Goal: Task Accomplishment & Management: Use online tool/utility

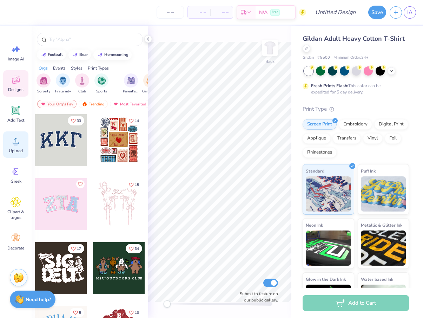
click at [19, 148] on span "Upload" at bounding box center [16, 151] width 14 height 6
click at [17, 96] on div "Designs" at bounding box center [15, 83] width 25 height 26
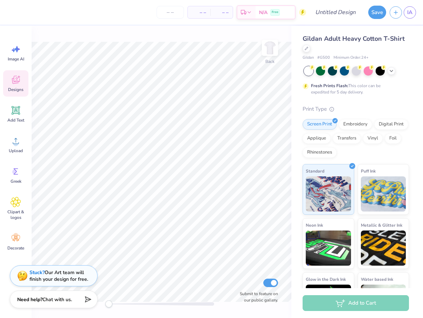
click at [17, 84] on icon at bounding box center [16, 79] width 11 height 11
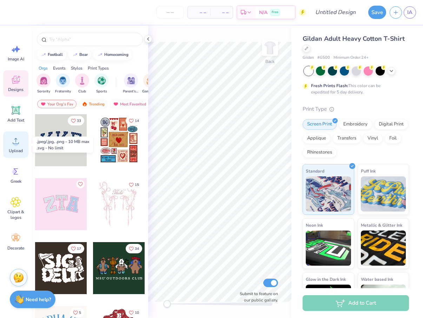
click at [16, 143] on circle at bounding box center [15, 143] width 5 height 5
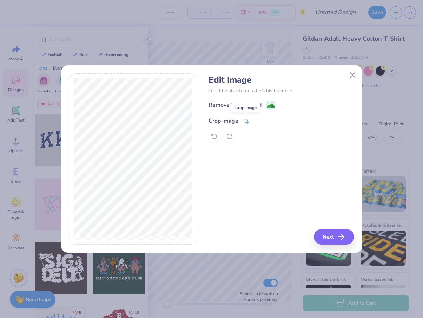
click at [246, 118] on icon at bounding box center [247, 121] width 6 height 6
click at [270, 122] on icon at bounding box center [268, 120] width 4 height 4
click at [270, 106] on image at bounding box center [271, 107] width 8 height 8
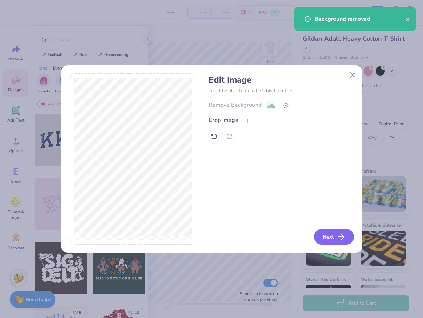
click at [339, 243] on button "Next" at bounding box center [334, 236] width 40 height 15
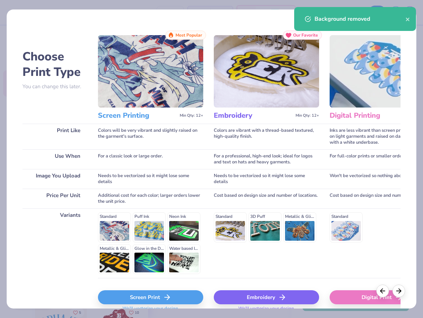
click at [155, 293] on div "Screen Print" at bounding box center [150, 297] width 105 height 14
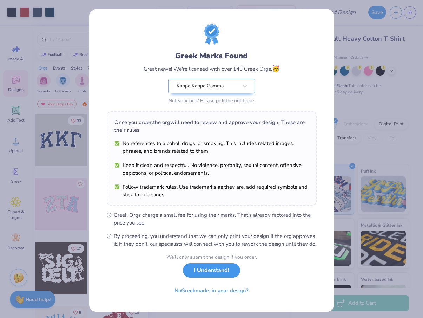
click at [220, 278] on button "I Understand!" at bounding box center [211, 270] width 57 height 14
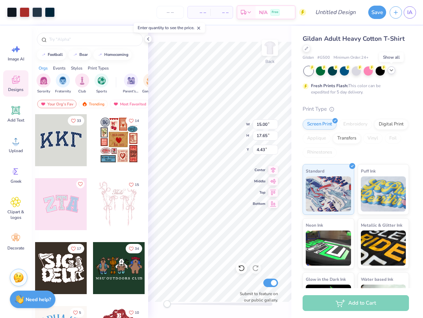
click at [393, 70] on polyline at bounding box center [391, 70] width 3 height 1
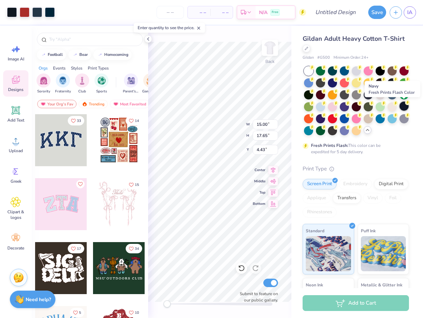
click at [406, 107] on div at bounding box center [404, 106] width 9 height 9
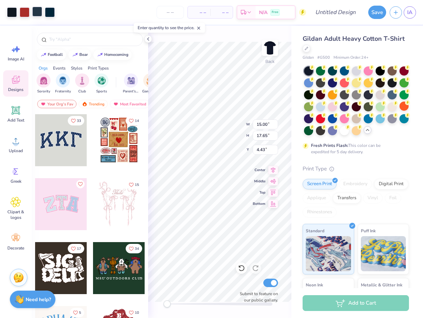
click at [38, 8] on div at bounding box center [37, 12] width 10 height 10
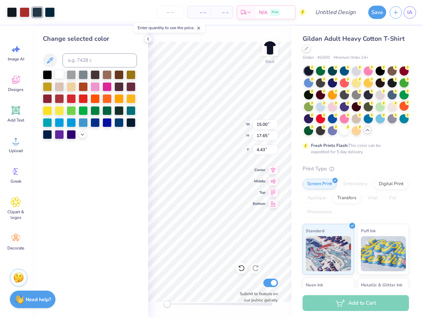
click at [62, 74] on div at bounding box center [59, 74] width 9 height 9
click at [50, 14] on div at bounding box center [50, 12] width 10 height 10
click at [59, 75] on div at bounding box center [59, 74] width 9 height 9
click at [9, 13] on div at bounding box center [12, 12] width 10 height 10
click at [58, 122] on div at bounding box center [59, 121] width 9 height 9
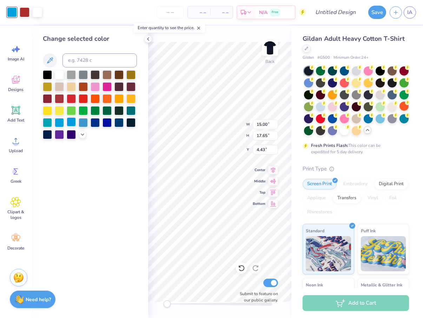
click at [70, 123] on div at bounding box center [71, 121] width 9 height 9
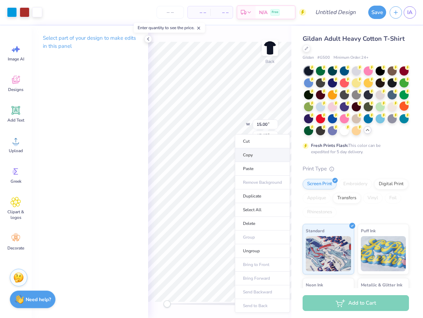
click at [255, 152] on li "Copy" at bounding box center [262, 155] width 55 height 14
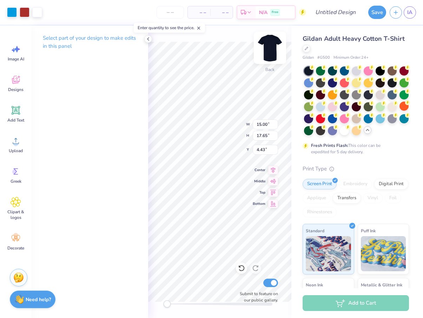
click at [268, 51] on img at bounding box center [270, 48] width 28 height 28
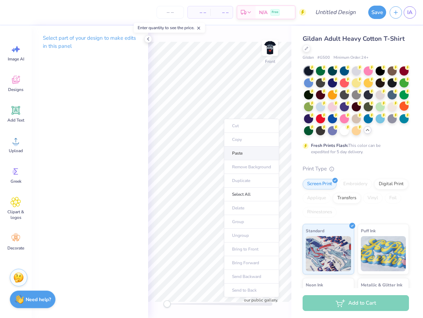
click at [245, 154] on li "Paste" at bounding box center [251, 154] width 55 height 14
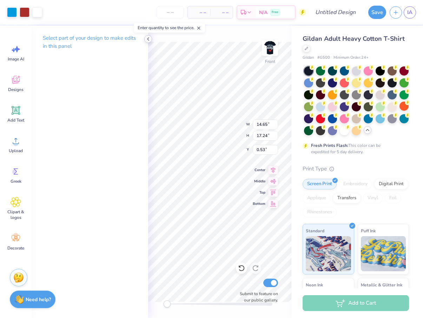
click at [146, 38] on icon at bounding box center [148, 39] width 6 height 6
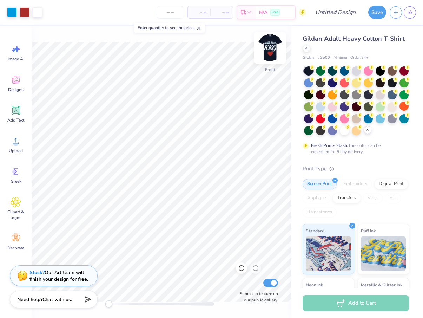
click at [275, 47] on img at bounding box center [270, 48] width 28 height 28
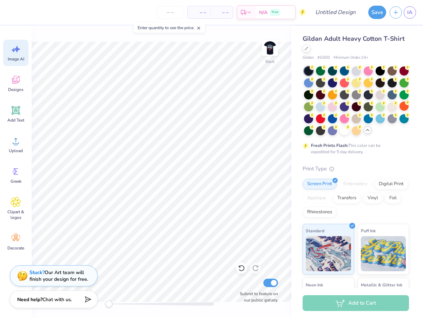
click at [16, 57] on span "Image AI" at bounding box center [16, 59] width 17 height 6
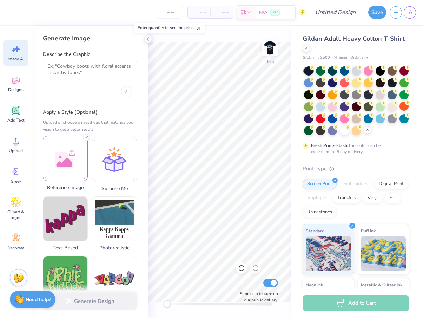
click at [59, 166] on div at bounding box center [65, 158] width 45 height 45
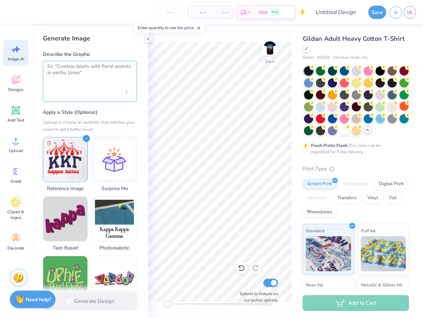
click at [101, 78] on textarea at bounding box center [89, 72] width 85 height 18
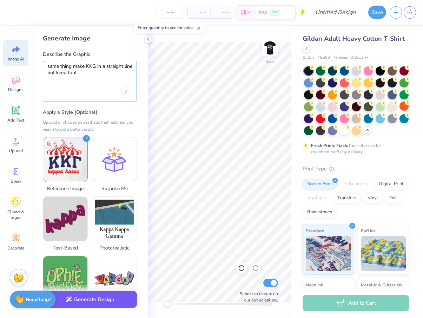
type textarea "same thing make KKG in a straight line but keep font"
click at [92, 299] on button "Generate Design" at bounding box center [90, 299] width 94 height 17
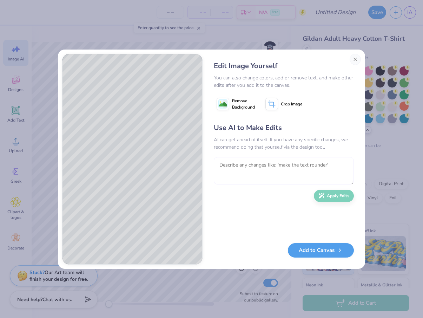
click at [257, 166] on textarea at bounding box center [284, 170] width 140 height 27
type textarea "make inside of the letters solid white with red outline"
click at [338, 192] on button "Apply Edits" at bounding box center [334, 194] width 40 height 12
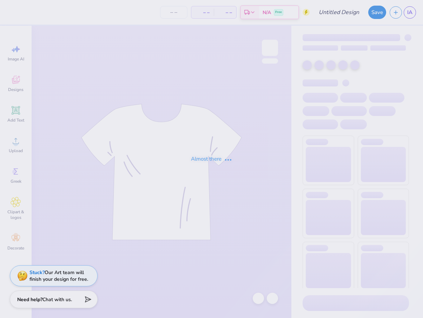
type input "kappa karnival"
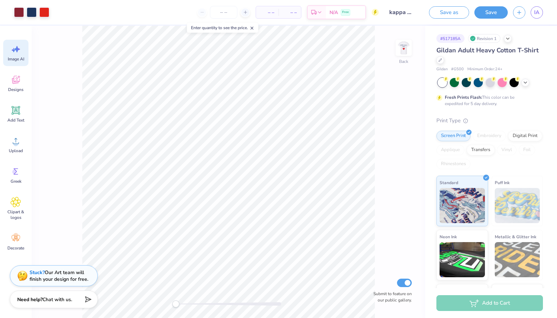
click at [15, 58] on span "Image AI" at bounding box center [16, 59] width 17 height 6
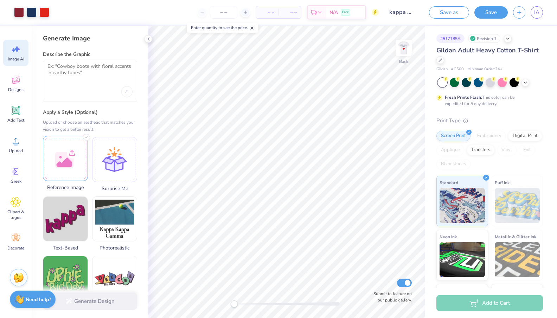
click at [78, 155] on div at bounding box center [65, 158] width 45 height 45
click at [76, 76] on textarea at bounding box center [89, 72] width 85 height 18
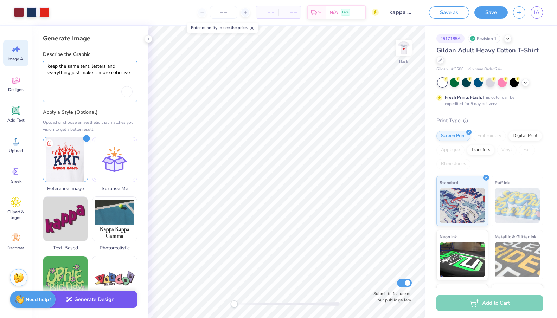
type textarea "keep the same tent, letters and everything just make it more cohesive"
click at [90, 303] on button "Generate Design" at bounding box center [90, 299] width 94 height 17
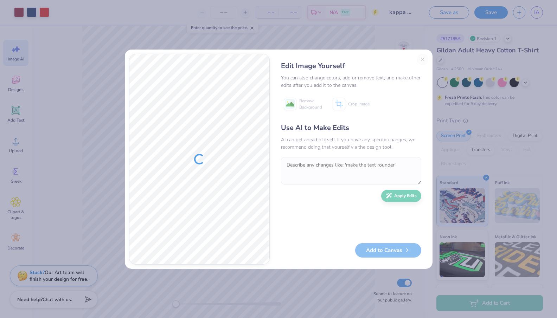
click at [284, 121] on div "Edit Image Yourself You can also change colors, add or remove text, and make ot…" at bounding box center [351, 159] width 154 height 211
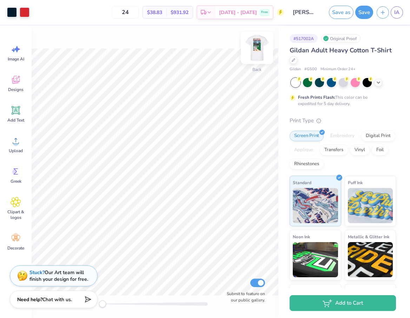
click at [258, 46] on img at bounding box center [257, 48] width 28 height 28
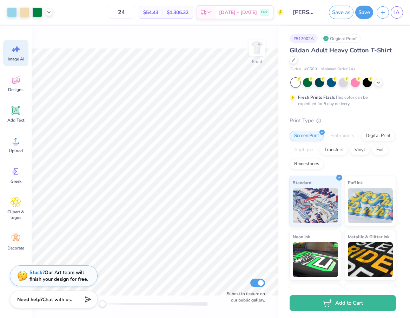
click at [12, 58] on span "Image AI" at bounding box center [16, 59] width 17 height 6
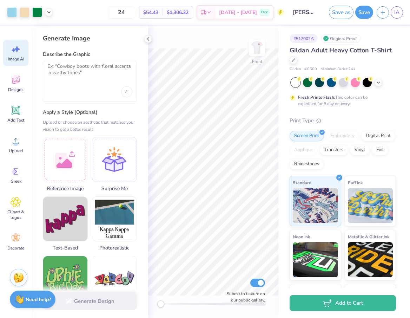
click at [402, 83] on div "# 517002A Original Proof Gildan Adult Heavy Cotton T-Shirt Gildan # G500 Minimu…" at bounding box center [345, 180] width 132 height 309
click at [66, 157] on div at bounding box center [65, 158] width 45 height 45
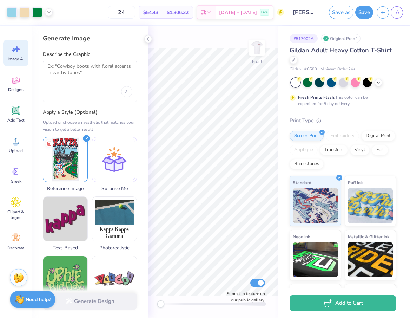
click at [84, 83] on div at bounding box center [90, 81] width 94 height 41
click at [76, 68] on textarea at bounding box center [89, 72] width 85 height 18
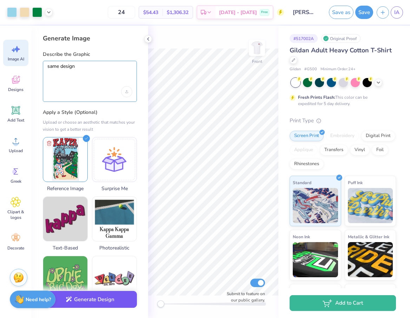
type textarea "same design"
click at [97, 298] on button "Generate Design" at bounding box center [90, 299] width 94 height 17
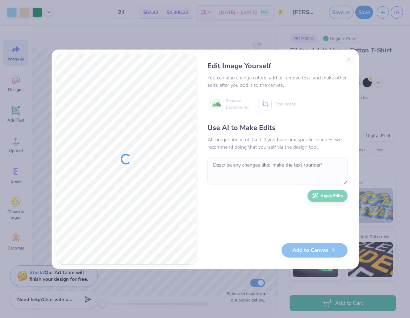
click at [349, 57] on div "Edit Image Yourself You can also change colors, add or remove text, and make ot…" at bounding box center [278, 159] width 154 height 211
click at [349, 59] on div "Edit Image Yourself You can also change colors, add or remove text, and make ot…" at bounding box center [278, 159] width 154 height 211
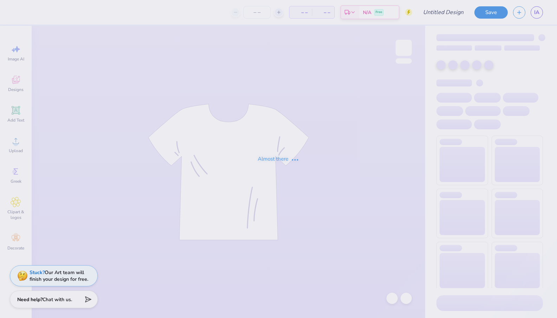
type input "kappa karnival"
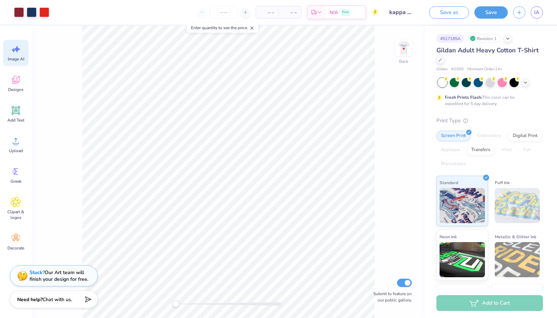
click at [17, 54] on icon at bounding box center [16, 49] width 11 height 11
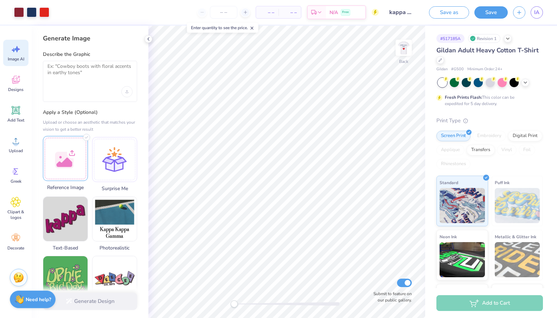
click at [64, 151] on div at bounding box center [65, 158] width 45 height 45
click at [92, 72] on textarea at bounding box center [89, 72] width 85 height 18
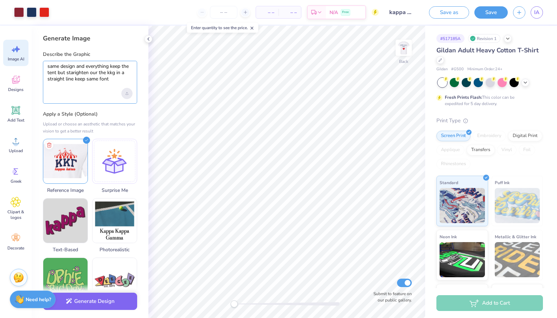
type textarea "same design and everything keep the tent but starighten our the kkg in a straig…"
click at [127, 91] on div "Upload image" at bounding box center [126, 93] width 11 height 11
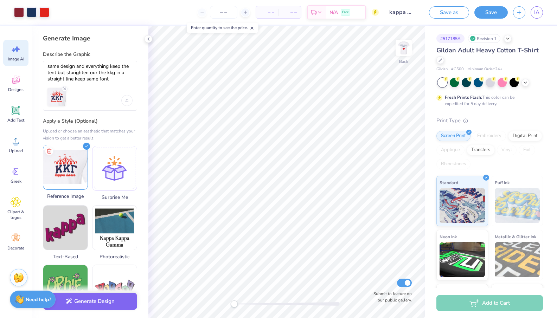
click at [85, 148] on icon at bounding box center [86, 146] width 7 height 7
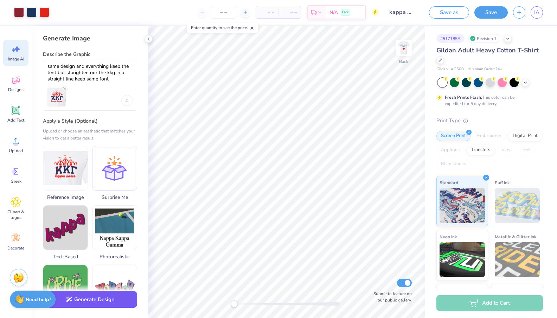
click at [88, 297] on button "Generate Design" at bounding box center [90, 299] width 94 height 17
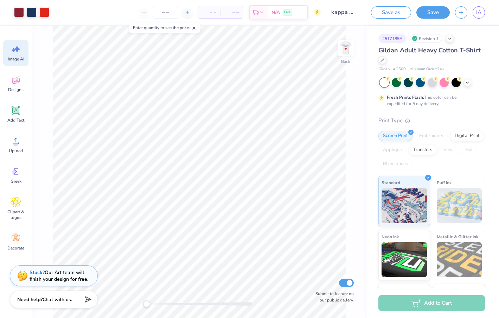
click at [15, 60] on span "Image AI" at bounding box center [16, 59] width 17 height 6
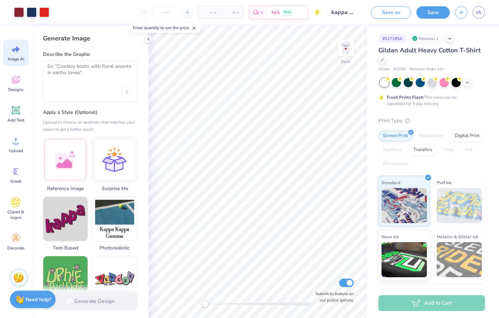
click at [78, 84] on div at bounding box center [90, 81] width 94 height 41
click at [128, 92] on icon "Upload image" at bounding box center [126, 91] width 3 height 3
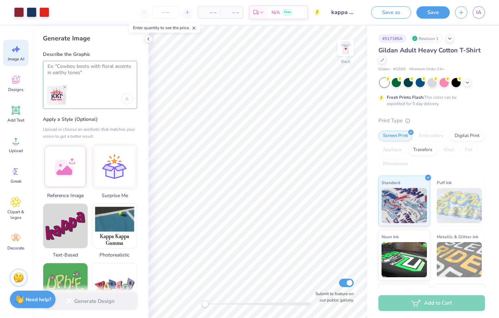
click at [103, 66] on textarea at bounding box center [89, 72] width 85 height 18
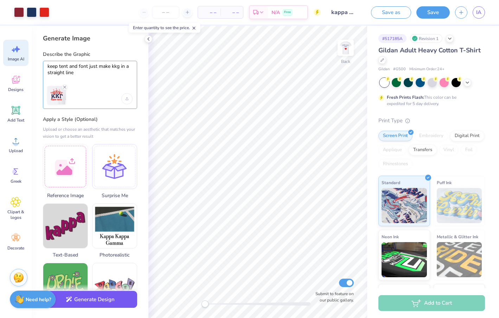
type textarea "keep tent and font just make kkg in a straight line"
click at [76, 304] on button "Generate Design" at bounding box center [90, 299] width 94 height 17
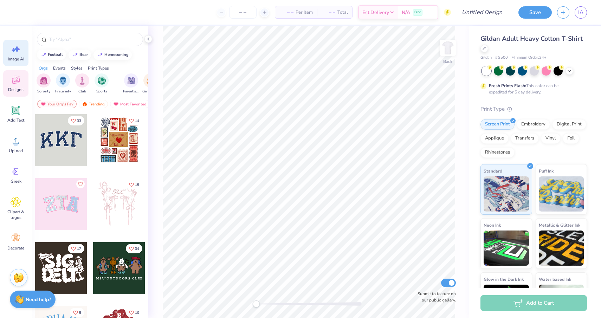
click at [19, 59] on span "Image AI" at bounding box center [16, 59] width 17 height 6
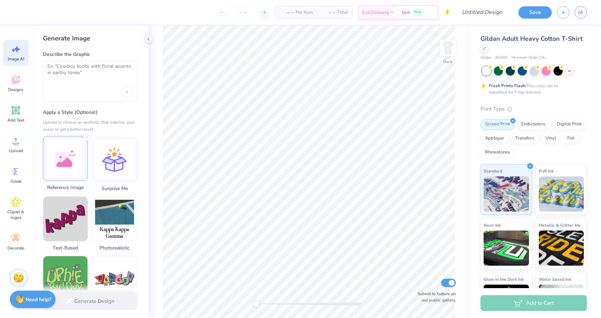
click at [68, 164] on div at bounding box center [65, 158] width 45 height 45
click at [97, 88] on div at bounding box center [89, 91] width 85 height 11
click at [79, 75] on textarea at bounding box center [89, 72] width 85 height 18
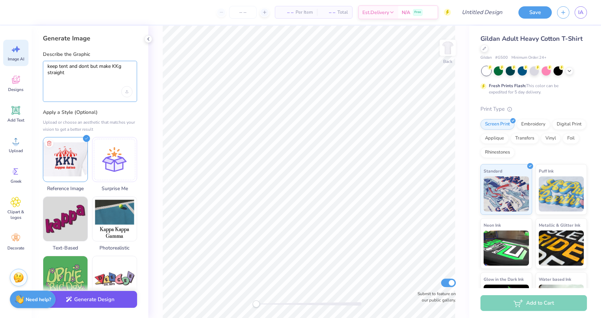
type textarea "keep tent and dont but make KKg straight"
click at [104, 298] on button "Generate Design" at bounding box center [90, 299] width 94 height 17
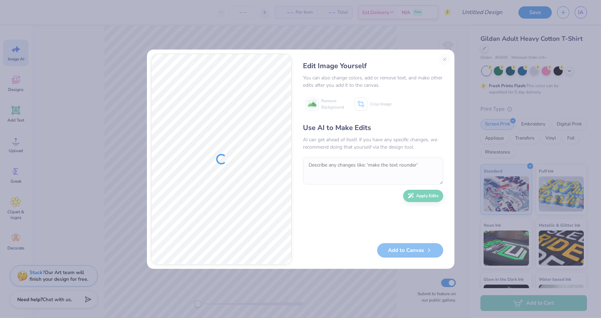
click at [329, 212] on div "Use AI to Make Edits AI can get ahead of itself. If you have any specific chang…" at bounding box center [373, 180] width 140 height 114
click at [361, 230] on div "Use AI to Make Edits AI can get ahead of itself. If you have any specific chang…" at bounding box center [373, 180] width 140 height 114
click at [445, 58] on div "Edit Image Yourself You can also change colors, add or remove text, and make ot…" at bounding box center [373, 159] width 154 height 211
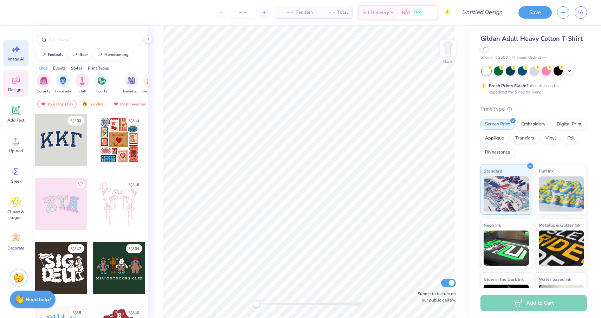
click at [15, 54] on div "Image AI" at bounding box center [15, 53] width 25 height 26
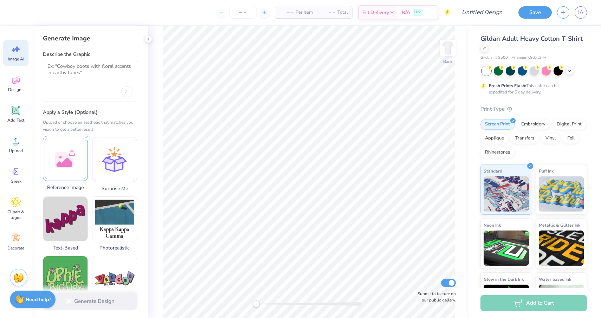
click at [71, 162] on div at bounding box center [65, 158] width 45 height 45
click at [85, 84] on div at bounding box center [90, 81] width 94 height 41
click at [74, 78] on textarea at bounding box center [89, 72] width 85 height 18
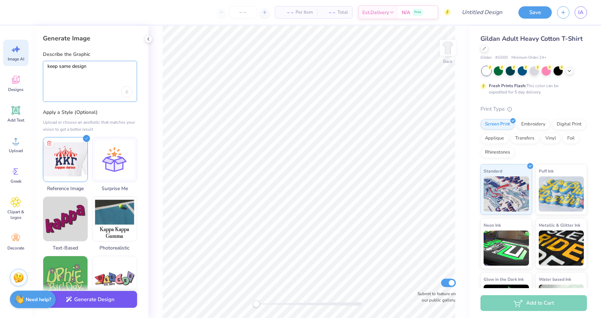
type textarea "keep same design"
click at [97, 299] on button "Generate Design" at bounding box center [90, 299] width 94 height 17
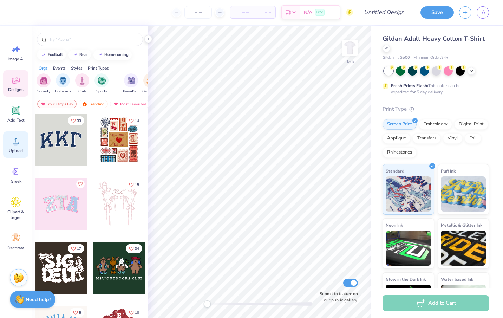
click at [14, 153] on span "Upload" at bounding box center [16, 151] width 14 height 6
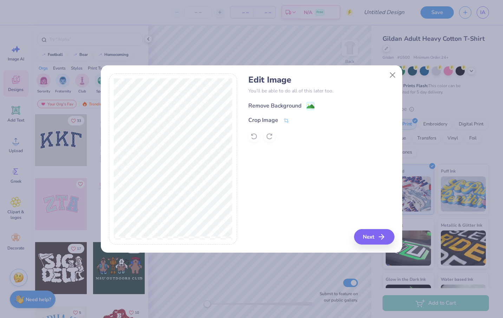
click at [307, 106] on image at bounding box center [311, 107] width 8 height 8
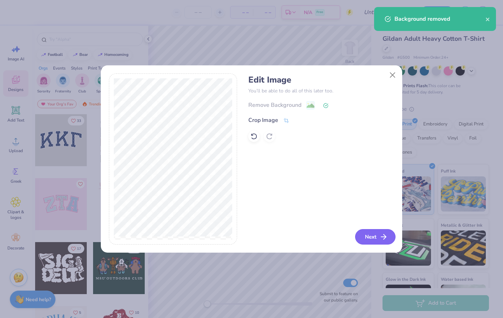
click at [379, 236] on button "Next" at bounding box center [375, 236] width 40 height 15
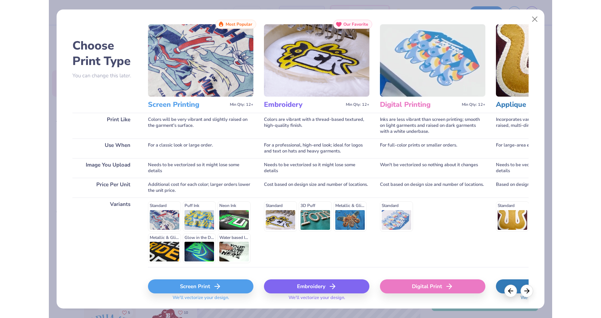
scroll to position [17, 0]
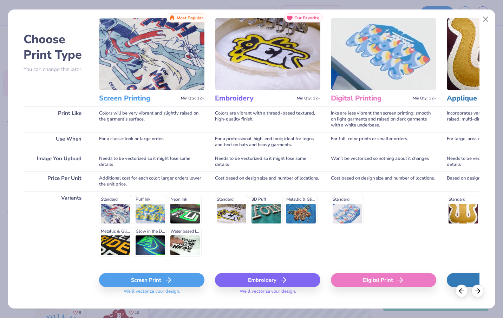
click at [149, 278] on div "Screen Print" at bounding box center [151, 280] width 105 height 14
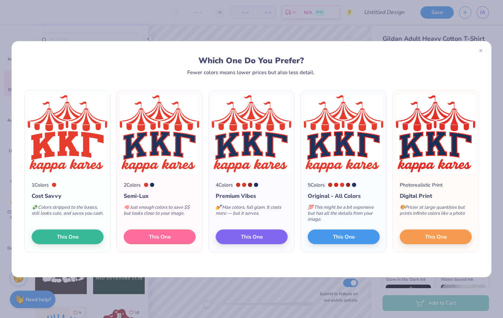
drag, startPoint x: 164, startPoint y: 235, endPoint x: 230, endPoint y: 106, distance: 144.6
click at [230, 106] on div "1 Colors Cost Savvy 💸 Colors stripped to the basics, still looks cute, and save…" at bounding box center [252, 171] width 458 height 163
click at [156, 235] on span "This One" at bounding box center [160, 236] width 22 height 8
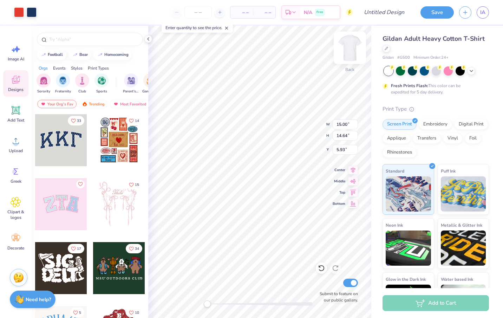
click at [350, 50] on img at bounding box center [350, 48] width 28 height 28
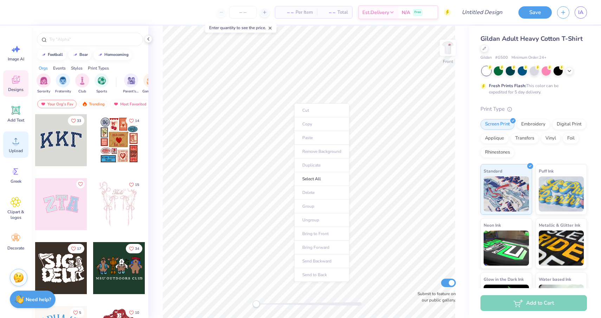
click at [15, 140] on icon at bounding box center [16, 141] width 6 height 6
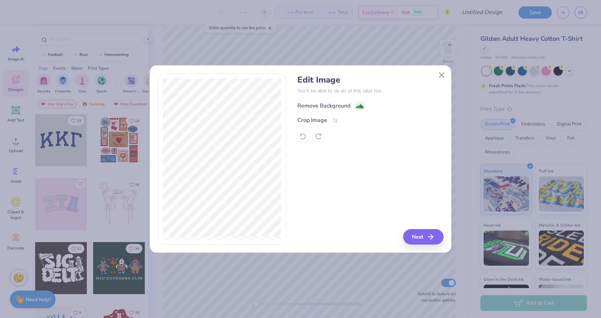
click at [361, 105] on image at bounding box center [360, 107] width 8 height 8
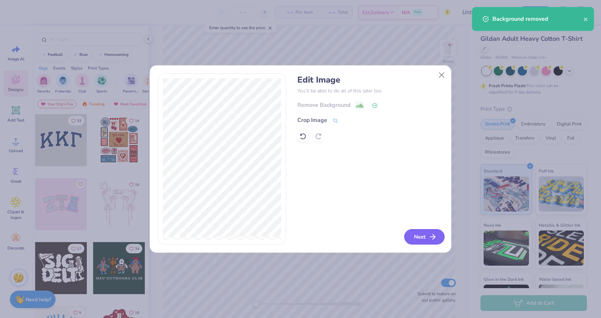
click at [427, 235] on button "Next" at bounding box center [424, 236] width 40 height 15
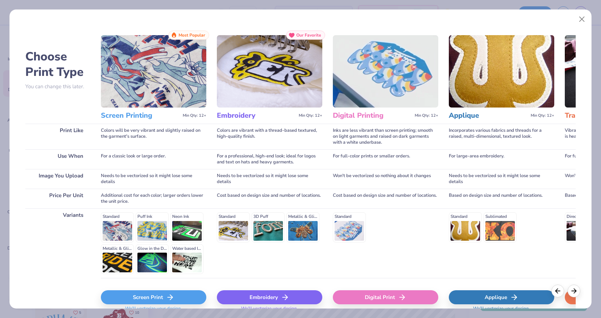
click at [189, 298] on div "Screen Print" at bounding box center [153, 297] width 105 height 14
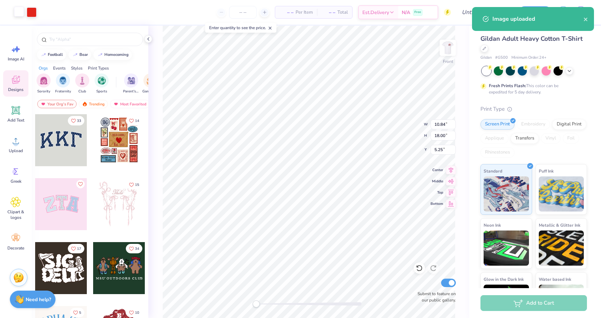
click at [19, 12] on div at bounding box center [19, 12] width 10 height 10
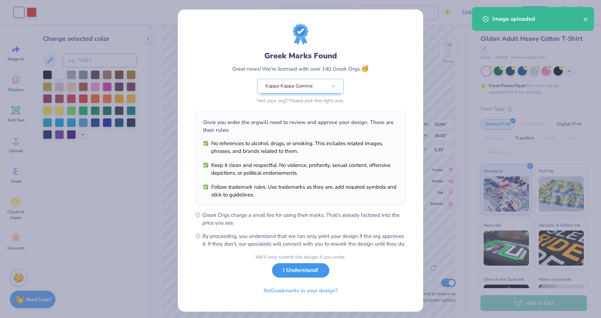
click at [299, 278] on button "I Understand!" at bounding box center [300, 270] width 57 height 14
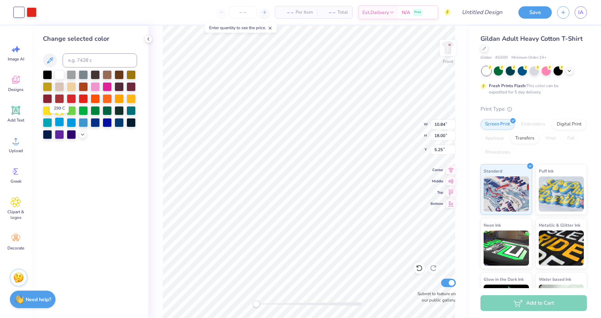
click at [61, 122] on div at bounding box center [59, 121] width 9 height 9
click at [92, 122] on div at bounding box center [95, 121] width 9 height 9
click at [50, 133] on div at bounding box center [47, 133] width 9 height 9
click at [46, 130] on div at bounding box center [47, 133] width 9 height 9
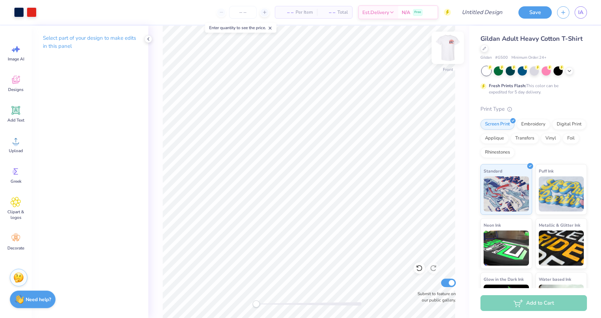
click at [449, 48] on img at bounding box center [448, 48] width 28 height 28
click at [449, 48] on img at bounding box center [448, 48] width 14 height 14
click at [449, 48] on img at bounding box center [448, 48] width 28 height 28
click at [449, 48] on img at bounding box center [448, 48] width 14 height 14
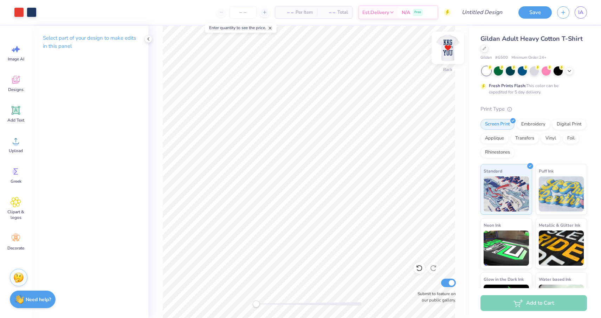
click at [447, 50] on img at bounding box center [448, 48] width 28 height 28
click at [421, 268] on icon at bounding box center [419, 268] width 6 height 6
type input "4.75"
click at [421, 268] on icon at bounding box center [419, 268] width 7 height 7
click at [16, 57] on span "Image AI" at bounding box center [16, 59] width 17 height 6
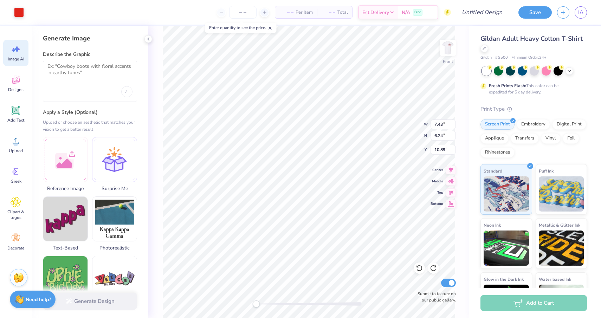
click at [80, 59] on div "Describe the Graphic" at bounding box center [90, 76] width 94 height 51
click at [84, 73] on textarea at bounding box center [89, 72] width 85 height 18
click at [400, 119] on div "Front W 7.43 7.43 " H 6.24 6.24 " Y 10.89 10.89 " Center Middle Top Bottom Subm…" at bounding box center [308, 172] width 321 height 292
click at [51, 163] on div at bounding box center [65, 158] width 45 height 45
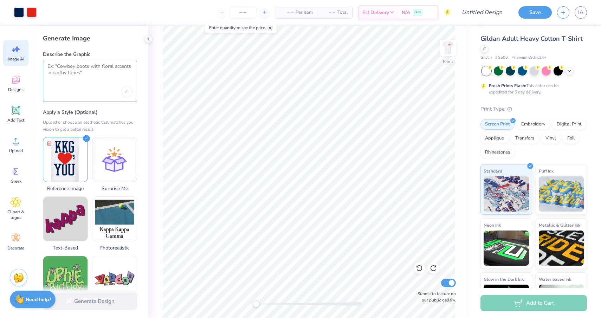
click at [67, 70] on textarea at bounding box center [89, 72] width 85 height 18
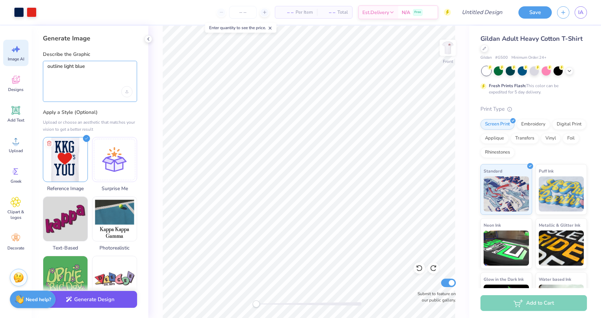
type textarea "outline light blue"
click at [95, 297] on button "Generate Design" at bounding box center [90, 299] width 94 height 17
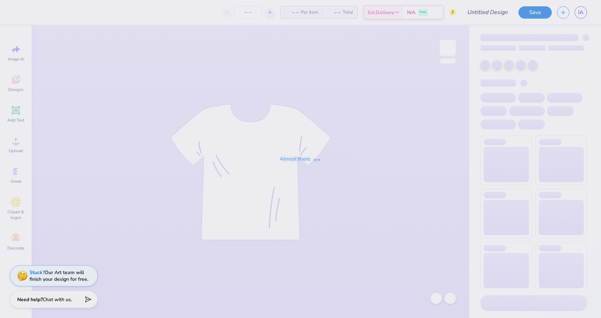
type input "[PERSON_NAME] : [US_STATE][GEOGRAPHIC_DATA] Bloomington"
type input "24"
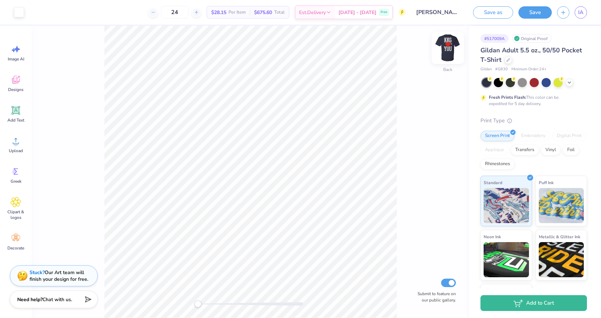
click at [449, 46] on img at bounding box center [448, 48] width 28 height 28
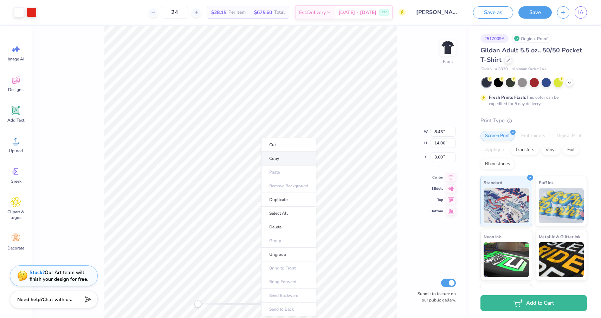
click at [273, 161] on li "Copy" at bounding box center [288, 159] width 55 height 14
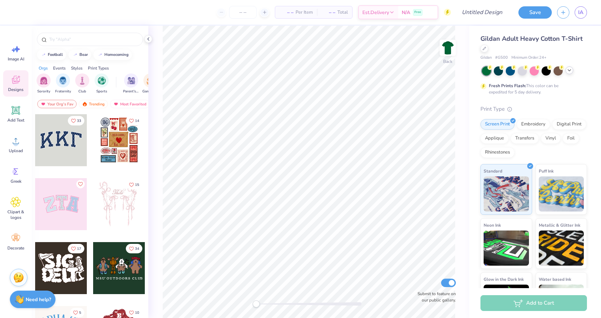
click at [568, 73] on div at bounding box center [569, 70] width 8 height 8
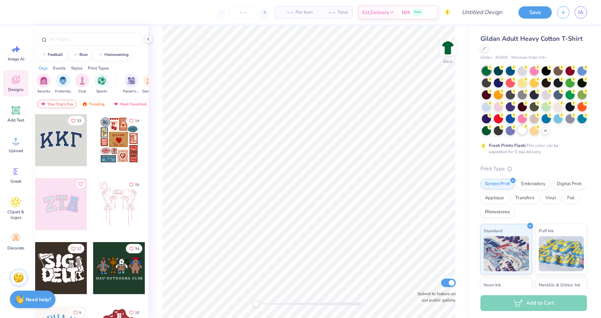
click at [521, 130] on div at bounding box center [522, 129] width 9 height 9
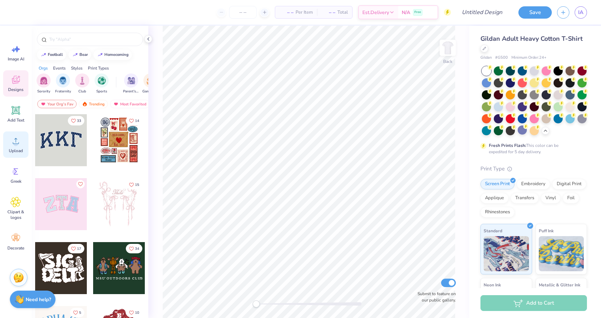
click at [18, 142] on icon at bounding box center [16, 141] width 11 height 11
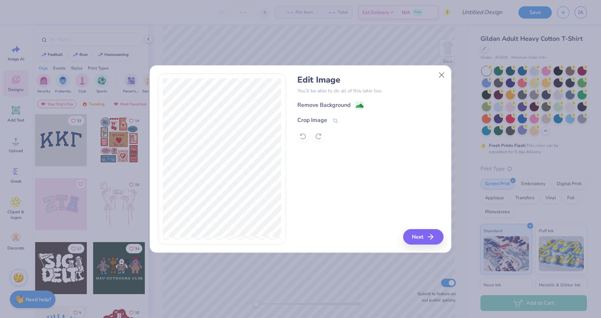
click at [358, 112] on div "Remove Background Crop Image" at bounding box center [370, 121] width 146 height 41
click at [358, 108] on image at bounding box center [360, 107] width 8 height 8
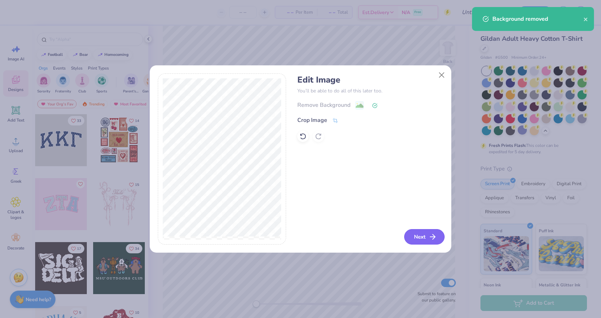
click at [418, 233] on button "Next" at bounding box center [424, 236] width 40 height 15
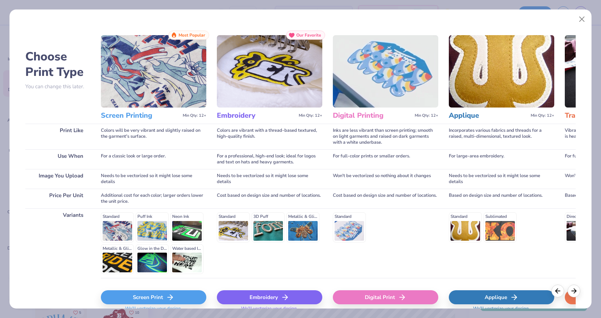
click at [144, 295] on div "Screen Print" at bounding box center [153, 297] width 105 height 14
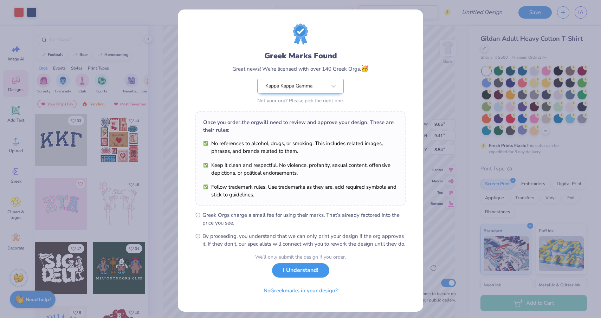
click at [305, 278] on button "I Understand!" at bounding box center [300, 270] width 57 height 14
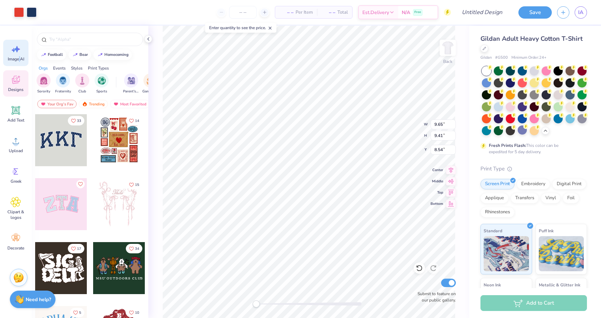
click at [19, 58] on span "Image AI" at bounding box center [16, 59] width 17 height 6
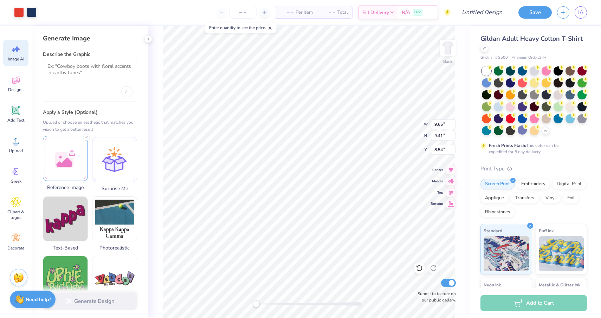
click at [78, 169] on div at bounding box center [65, 158] width 45 height 45
click at [60, 78] on textarea at bounding box center [89, 72] width 85 height 18
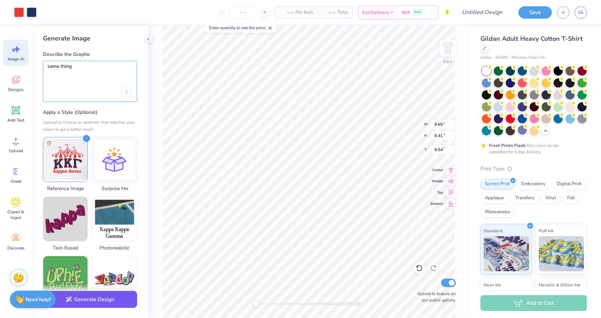
type textarea "same thing"
click at [105, 304] on button "Generate Design" at bounding box center [90, 299] width 94 height 17
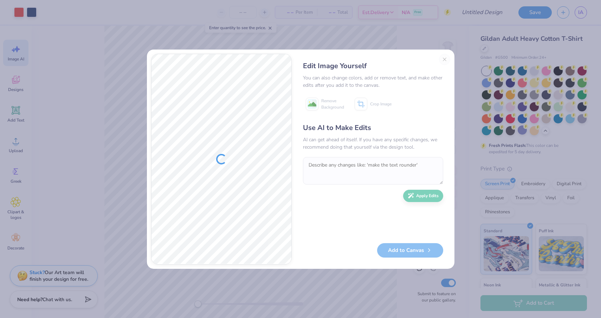
click at [442, 59] on div "Edit Image Yourself You can also change colors, add or remove text, and make ot…" at bounding box center [373, 159] width 154 height 211
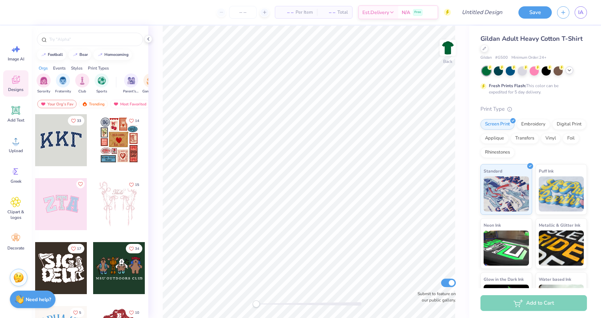
click at [570, 71] on icon at bounding box center [569, 70] width 6 height 6
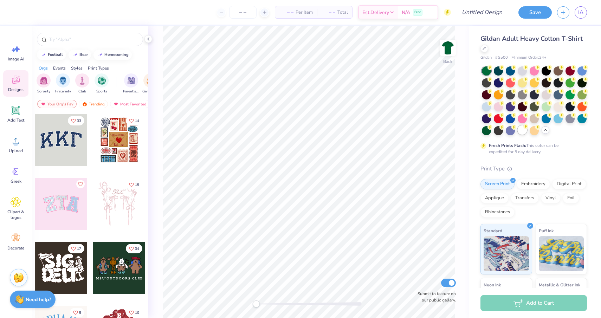
click at [519, 132] on div at bounding box center [522, 129] width 9 height 9
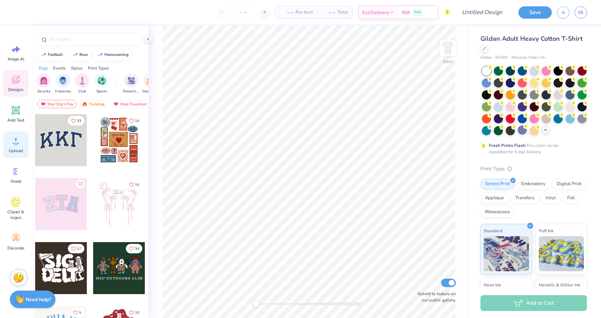
click at [17, 153] on span "Upload" at bounding box center [16, 151] width 14 height 6
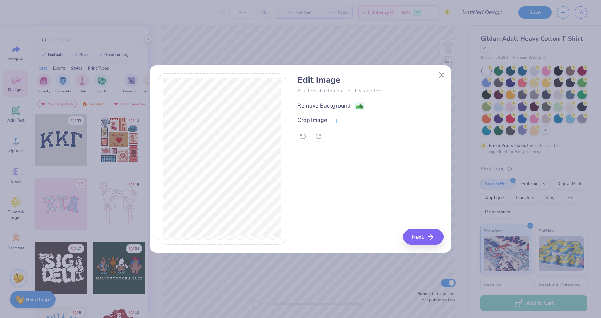
click at [357, 105] on image at bounding box center [360, 107] width 8 height 8
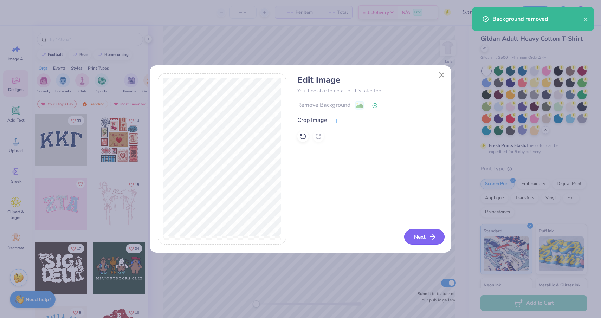
click at [433, 236] on polyline "button" at bounding box center [434, 236] width 2 height 5
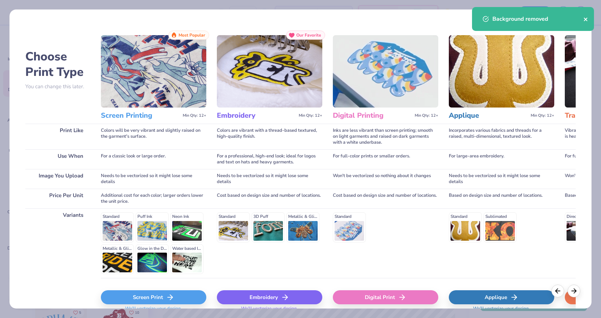
click at [585, 19] on icon "close" at bounding box center [586, 20] width 4 height 4
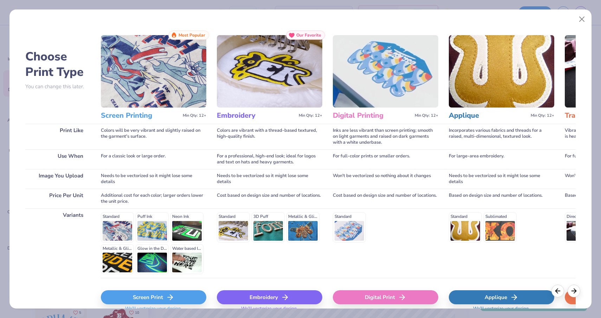
click at [581, 21] on body "– – Per Item – – Total Est. Delivery N/A Free Design Title Save IA Image AI Des…" at bounding box center [300, 159] width 601 height 318
click at [168, 297] on line at bounding box center [170, 297] width 5 height 0
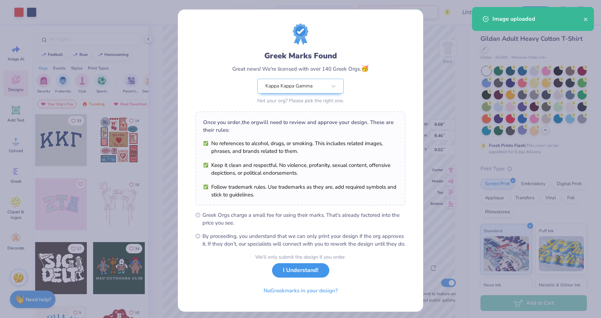
click at [297, 278] on button "I Understand!" at bounding box center [300, 270] width 57 height 14
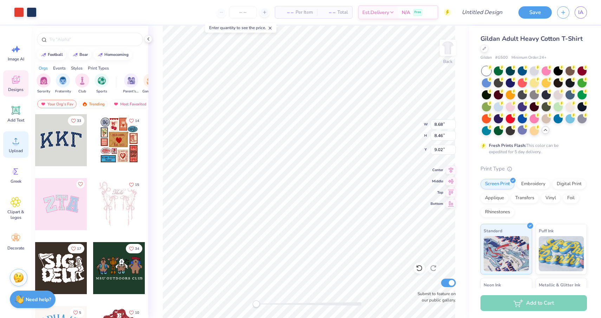
click at [15, 141] on icon at bounding box center [16, 141] width 11 height 11
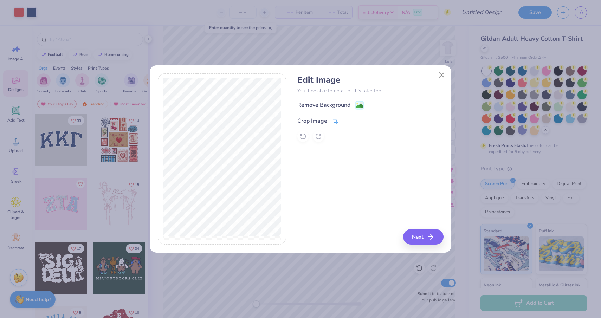
click at [330, 120] on div "Crop Image" at bounding box center [317, 121] width 41 height 8
click at [335, 121] on icon at bounding box center [335, 120] width 6 height 6
click at [424, 233] on div "Edit Image You’ll be able to do all of this later too. Remove Background Crop I…" at bounding box center [370, 158] width 146 height 171
click at [346, 119] on icon at bounding box center [347, 120] width 4 height 4
click at [335, 121] on icon at bounding box center [335, 121] width 6 height 6
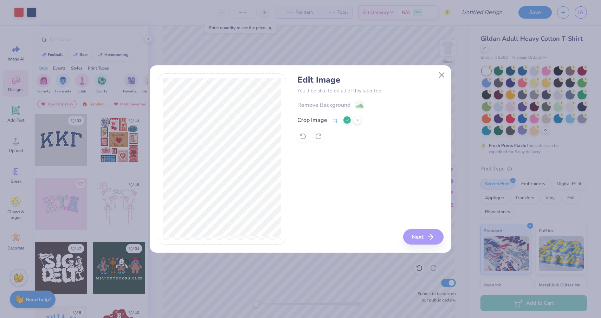
click at [348, 120] on icon at bounding box center [347, 120] width 4 height 4
click at [356, 109] on image at bounding box center [360, 107] width 8 height 8
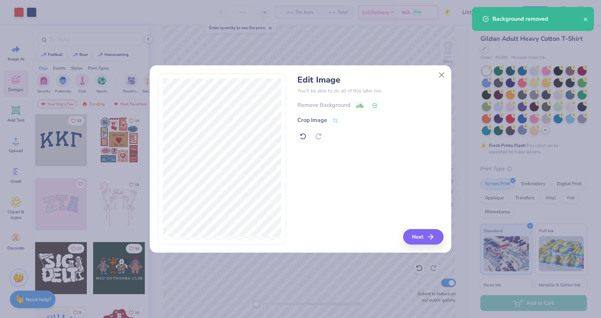
click at [338, 122] on div "Crop Image" at bounding box center [370, 120] width 146 height 8
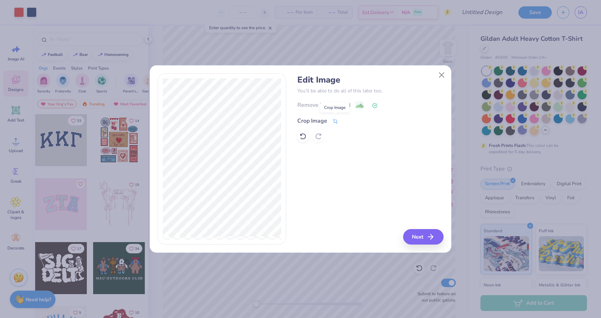
click at [334, 121] on icon at bounding box center [335, 121] width 6 height 6
click at [422, 240] on div "Edit Image You’ll be able to do all of this later too. Remove Background Crop I…" at bounding box center [370, 158] width 146 height 171
click at [345, 120] on icon at bounding box center [347, 120] width 4 height 4
click at [417, 236] on button "Next" at bounding box center [424, 236] width 40 height 15
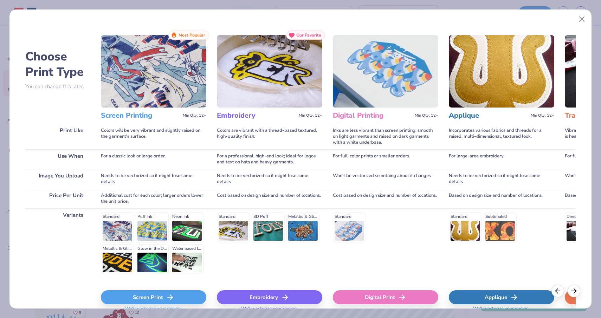
click at [137, 297] on div "Screen Print" at bounding box center [153, 297] width 105 height 14
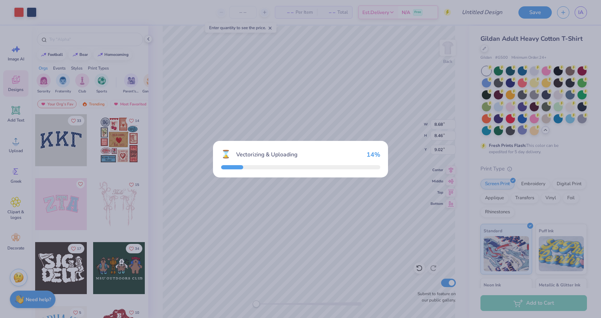
type input "8.10"
type input "4.61"
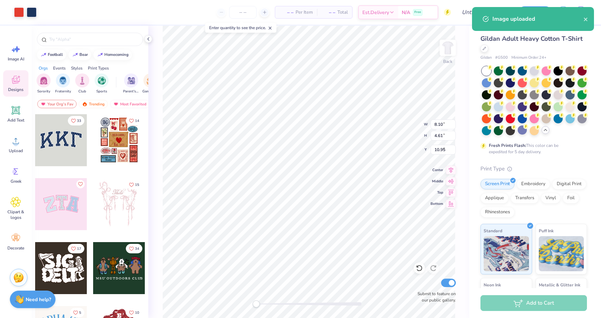
type input "4.74"
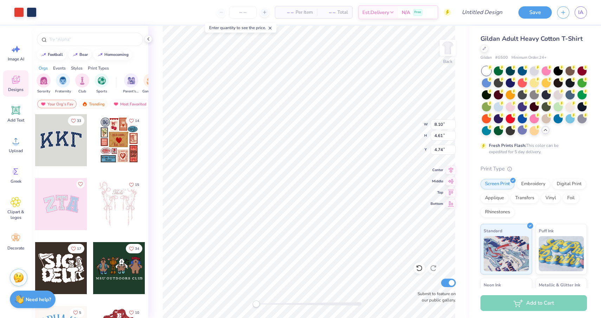
type input "8.68"
type input "8.46"
type input "9.02"
click at [447, 44] on img at bounding box center [448, 48] width 28 height 28
click at [12, 146] on div "Upload" at bounding box center [15, 144] width 25 height 26
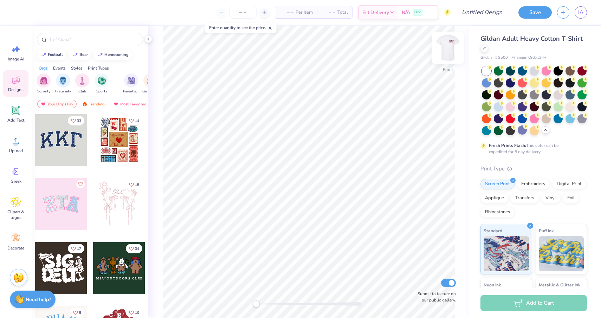
click at [444, 47] on img at bounding box center [448, 48] width 28 height 28
click at [20, 143] on icon at bounding box center [16, 141] width 11 height 11
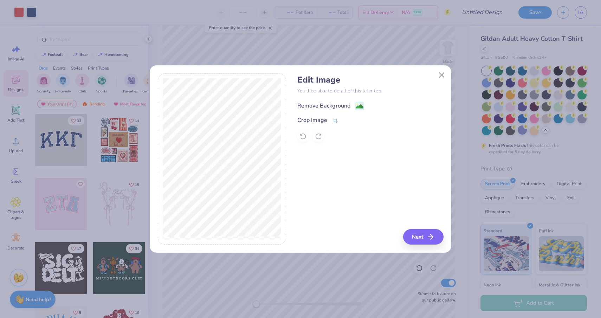
click at [353, 108] on div "Remove Background" at bounding box center [330, 106] width 66 height 9
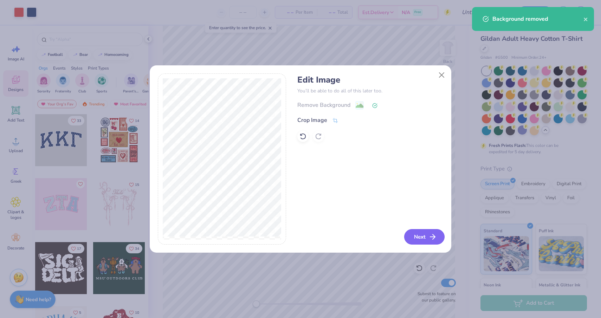
click at [423, 235] on button "Next" at bounding box center [424, 236] width 40 height 15
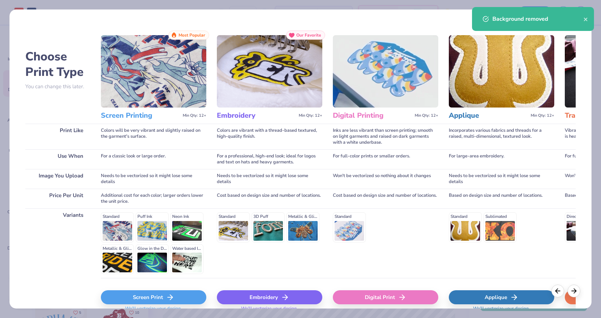
click at [153, 293] on div "Screen Print" at bounding box center [153, 297] width 105 height 14
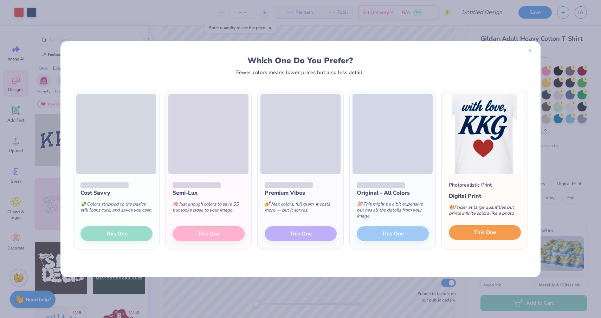
click at [479, 240] on div "Photorealistic Print Digital Print 🎨 Pricier at large quantities but prints inf…" at bounding box center [485, 211] width 86 height 75
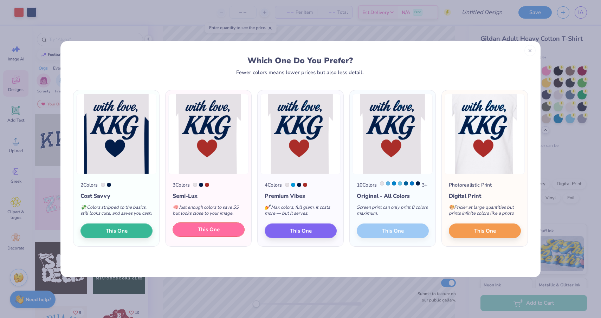
click at [213, 234] on span "This One" at bounding box center [209, 230] width 22 height 8
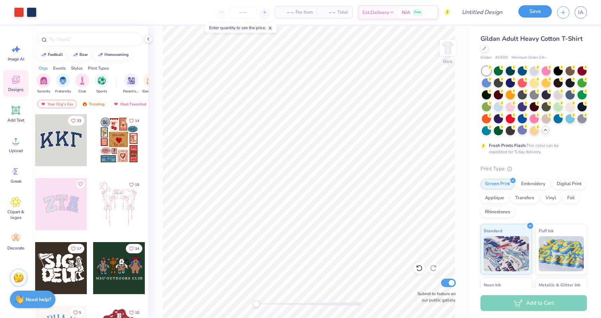
click at [536, 11] on button "Save" at bounding box center [534, 11] width 33 height 12
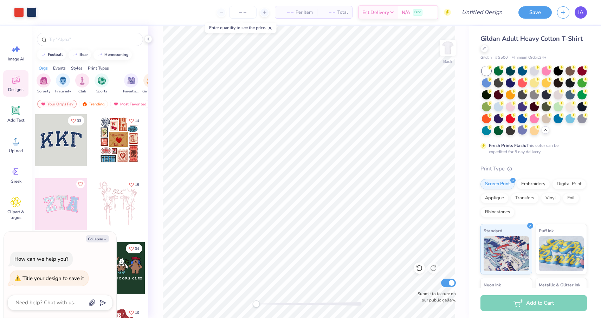
click at [583, 12] on span "IA" at bounding box center [580, 12] width 5 height 8
click at [580, 18] on link "IA" at bounding box center [581, 12] width 12 height 12
type textarea "x"
